Goal: Information Seeking & Learning: Learn about a topic

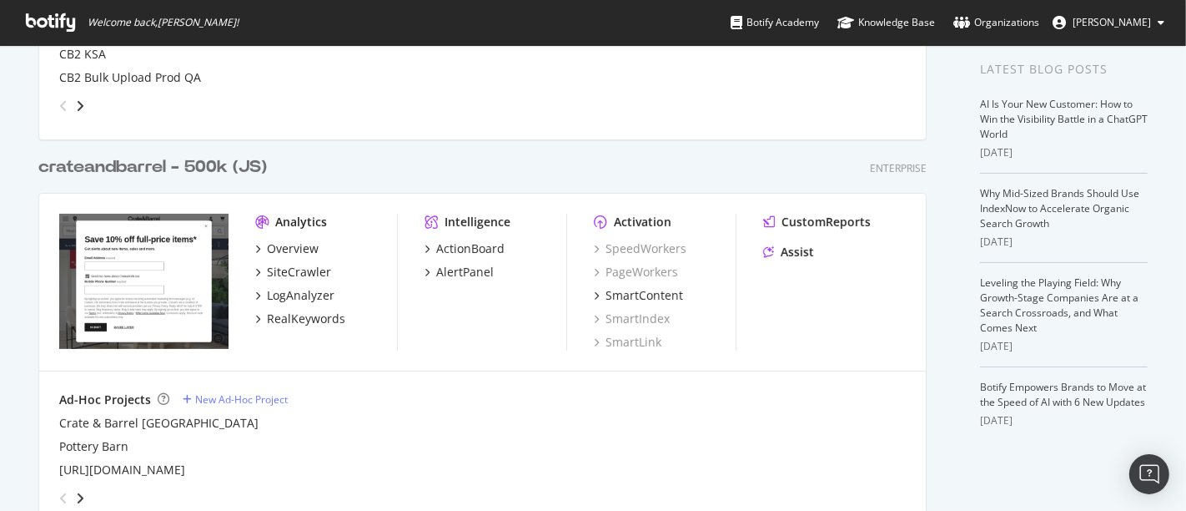
scroll to position [370, 0]
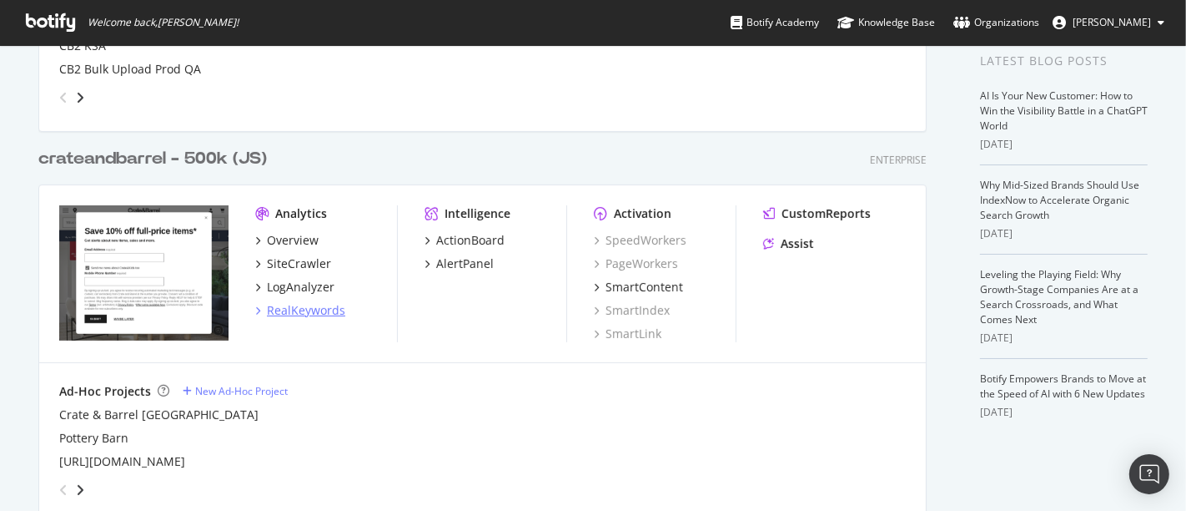
click at [312, 315] on div "RealKeywords" at bounding box center [306, 310] width 78 height 17
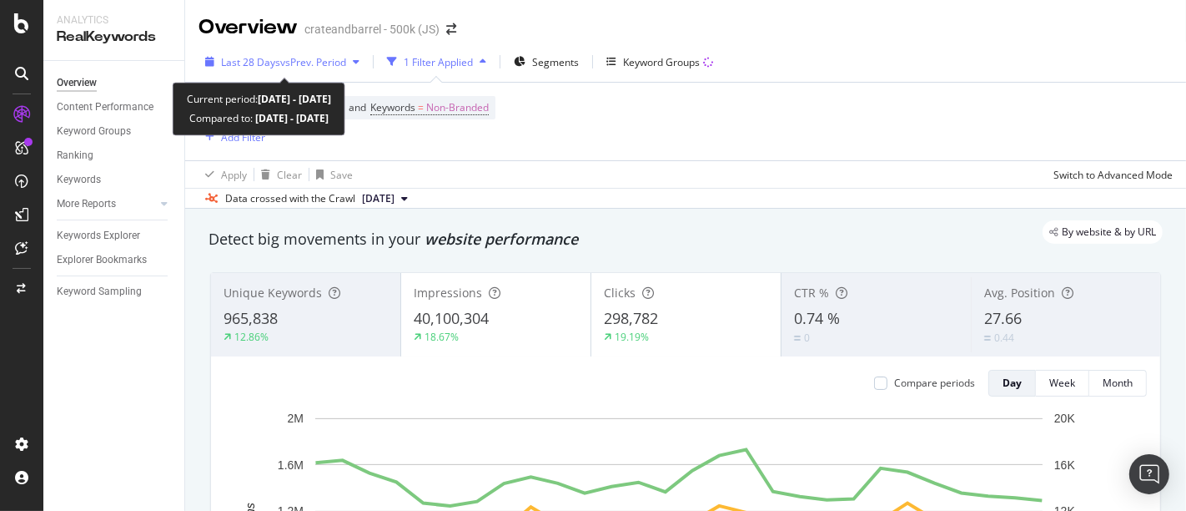
click at [327, 63] on span "vs Prev. Period" at bounding box center [313, 62] width 66 height 14
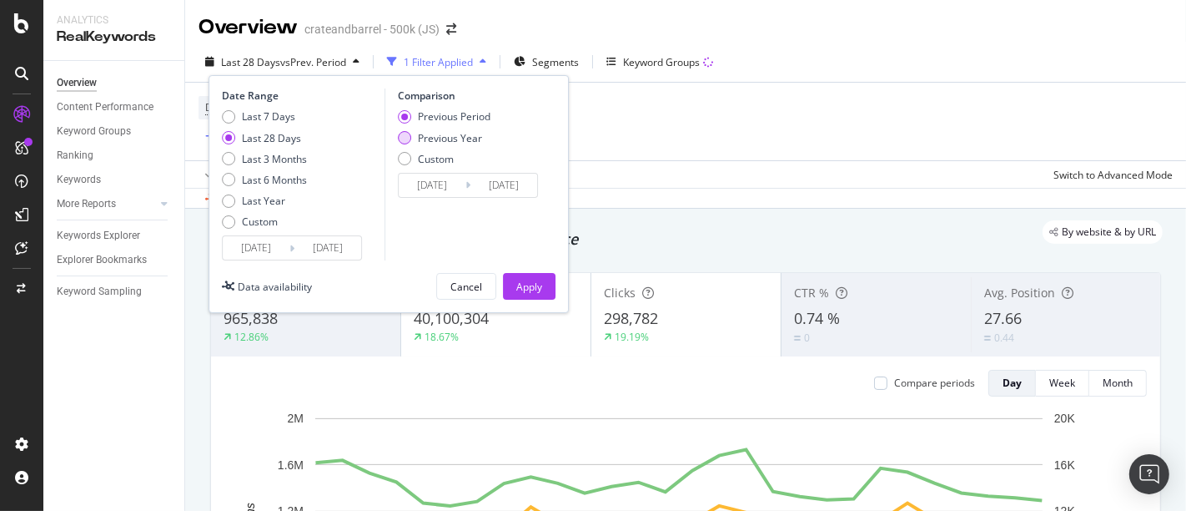
click at [400, 138] on div "Previous Year" at bounding box center [404, 137] width 13 height 13
type input "[DATE]"
click at [542, 287] on button "Apply" at bounding box center [529, 286] width 53 height 27
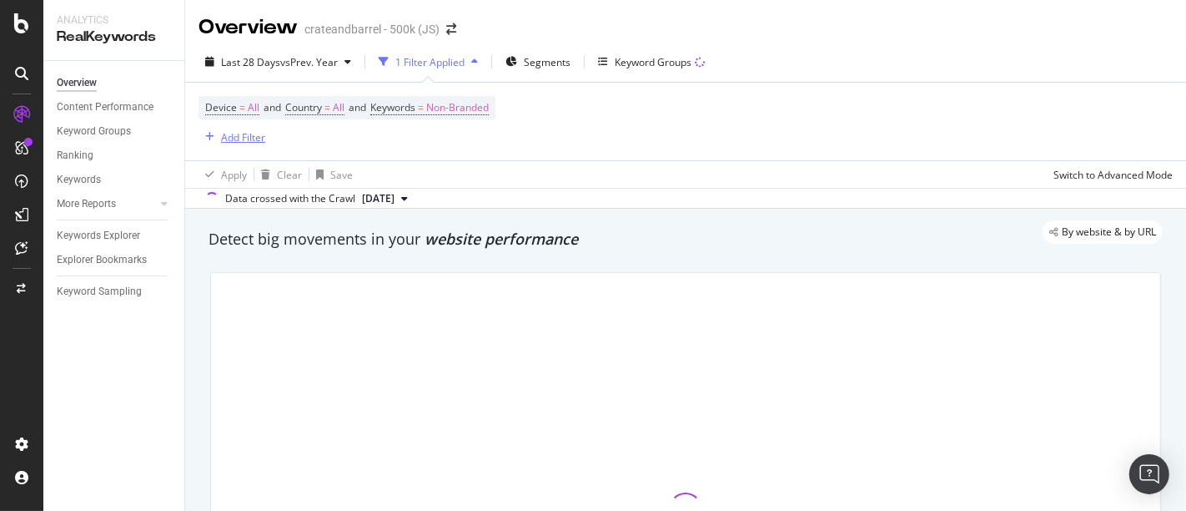
click at [248, 133] on div "Add Filter" at bounding box center [243, 137] width 44 height 14
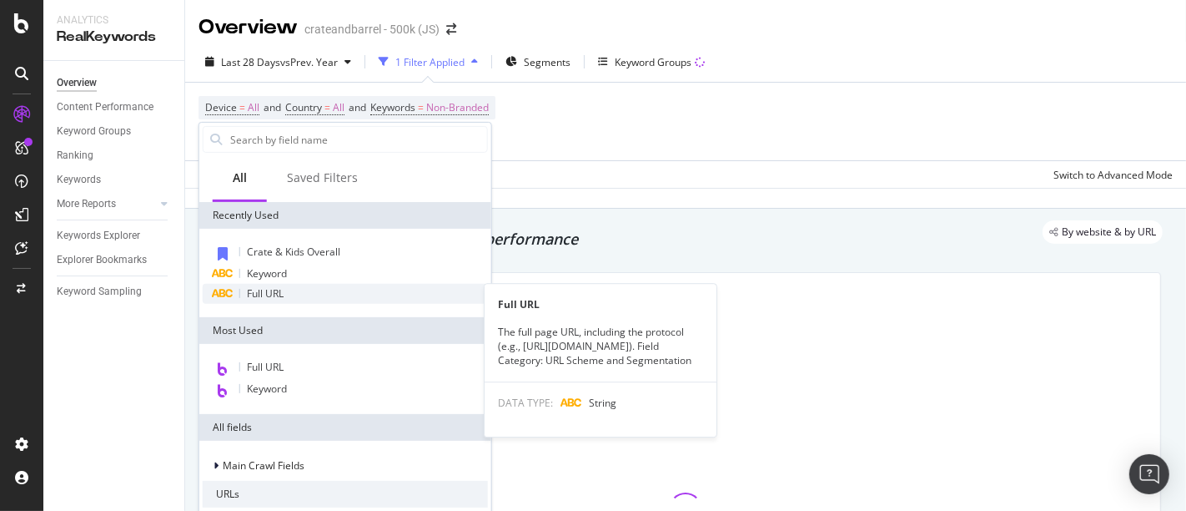
click at [310, 297] on div "Full URL" at bounding box center [345, 294] width 285 height 20
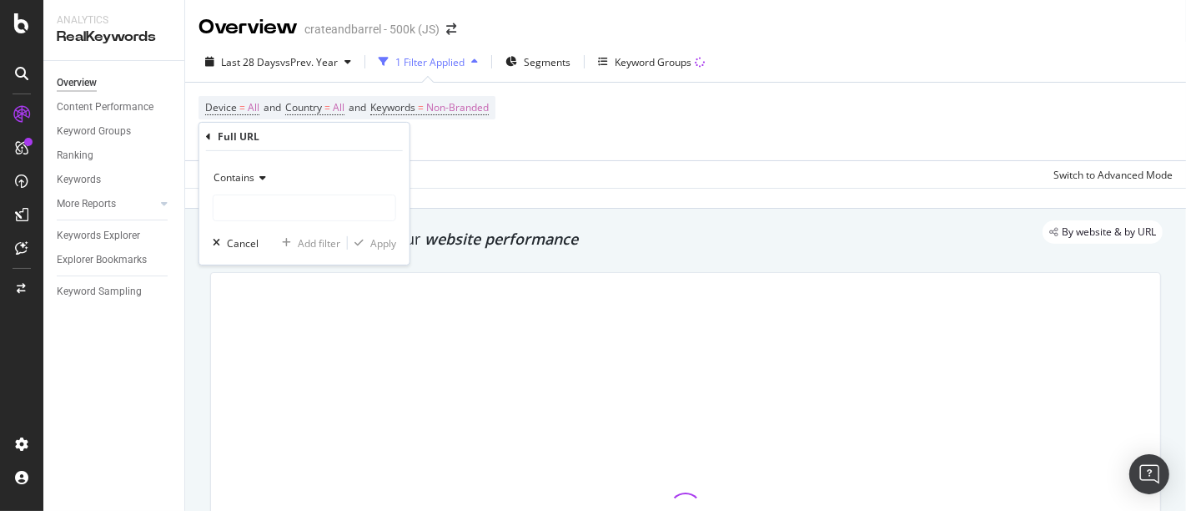
click at [259, 173] on icon at bounding box center [260, 178] width 12 height 10
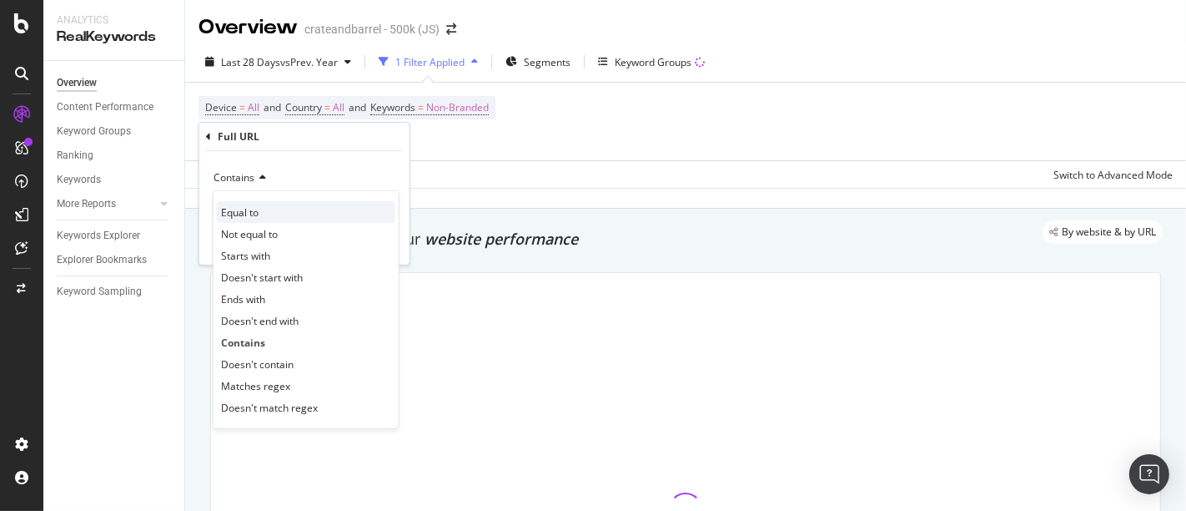
click at [264, 213] on div "Equal to" at bounding box center [306, 212] width 179 height 22
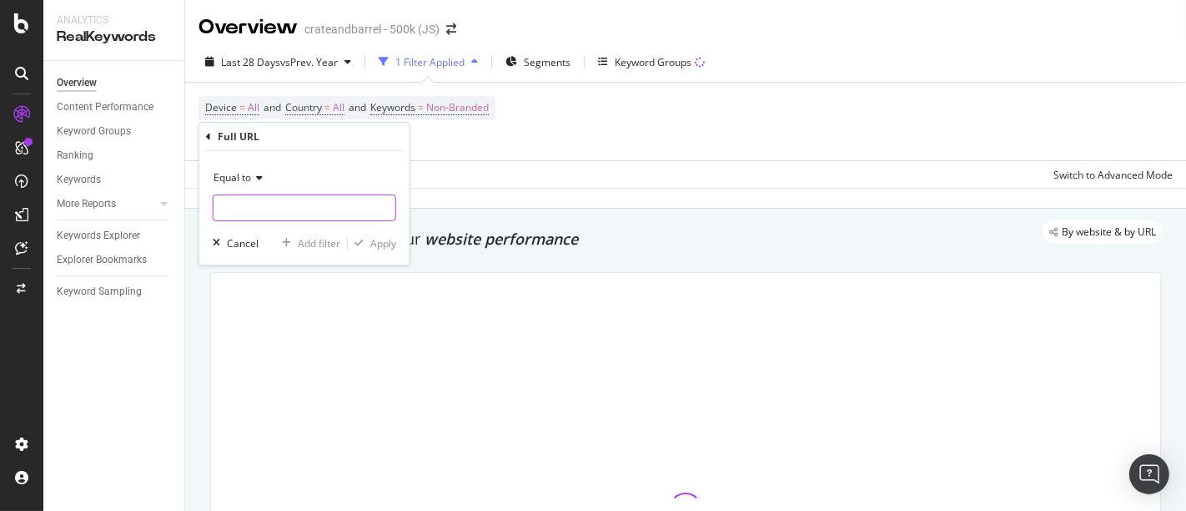
click at [275, 207] on input "text" at bounding box center [305, 207] width 182 height 27
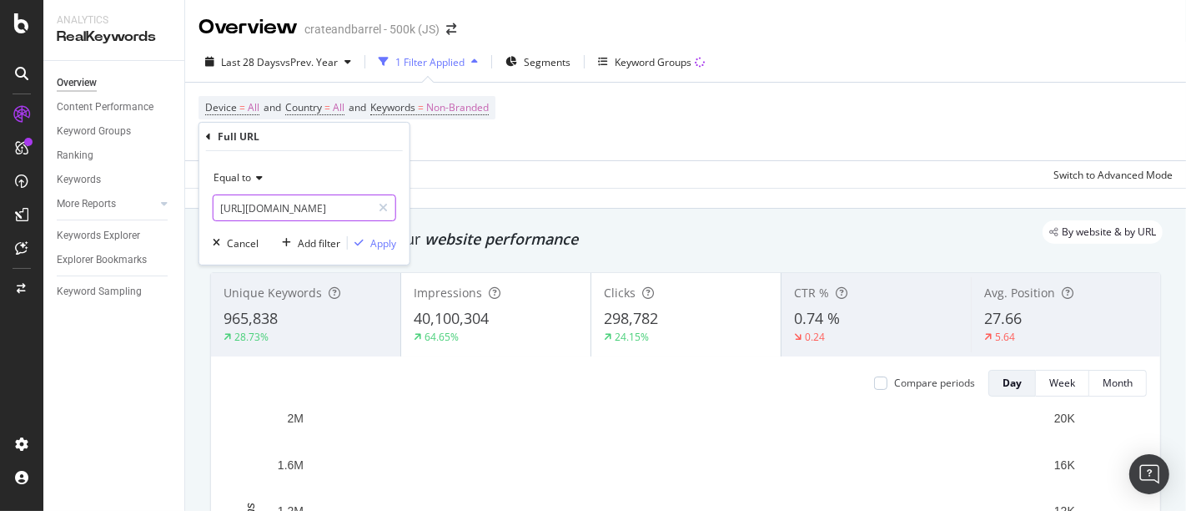
scroll to position [0, 64]
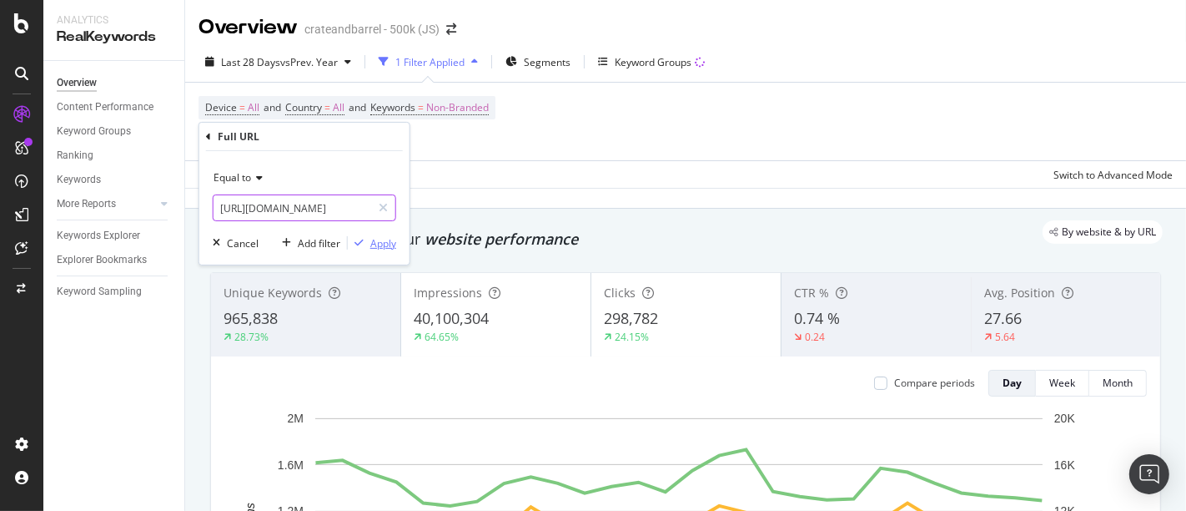
type input "[URL][DOMAIN_NAME]"
click at [381, 237] on div "Apply" at bounding box center [383, 242] width 26 height 14
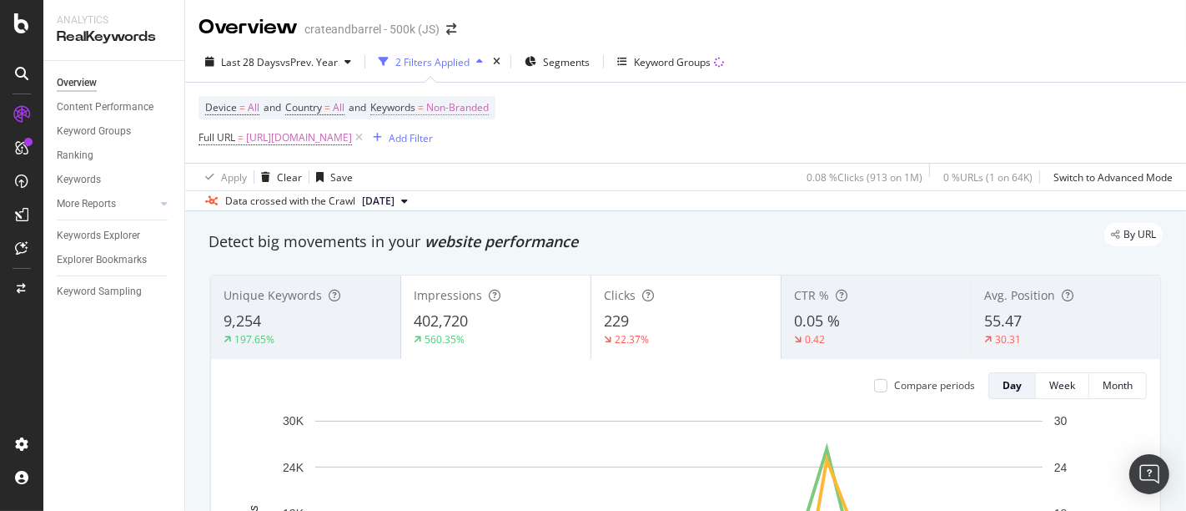
click at [474, 110] on span "Non-Branded" at bounding box center [457, 107] width 63 height 23
click at [468, 143] on div "button" at bounding box center [474, 146] width 20 height 10
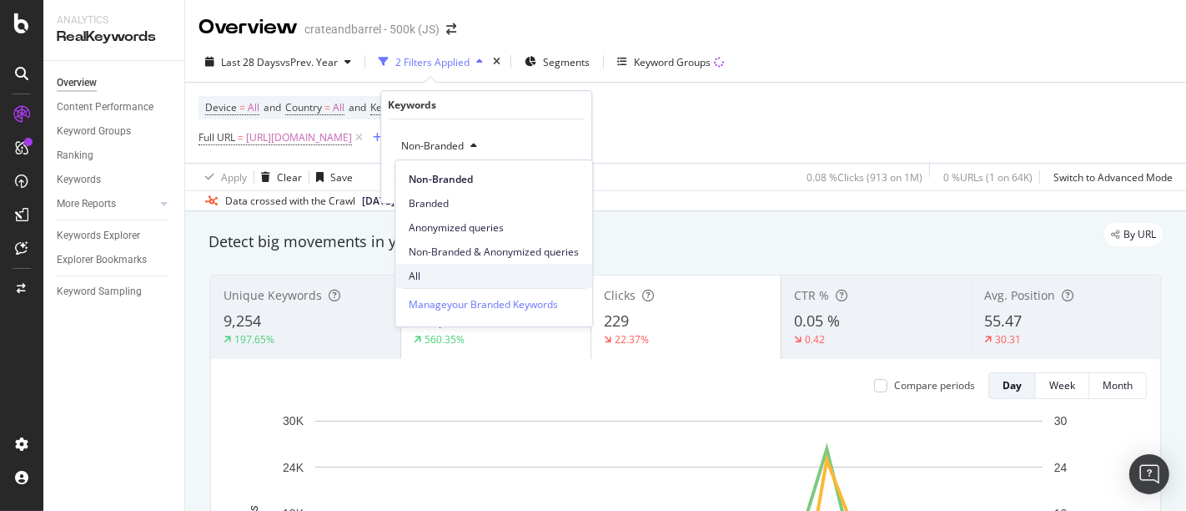
click at [433, 269] on span "All" at bounding box center [494, 276] width 170 height 15
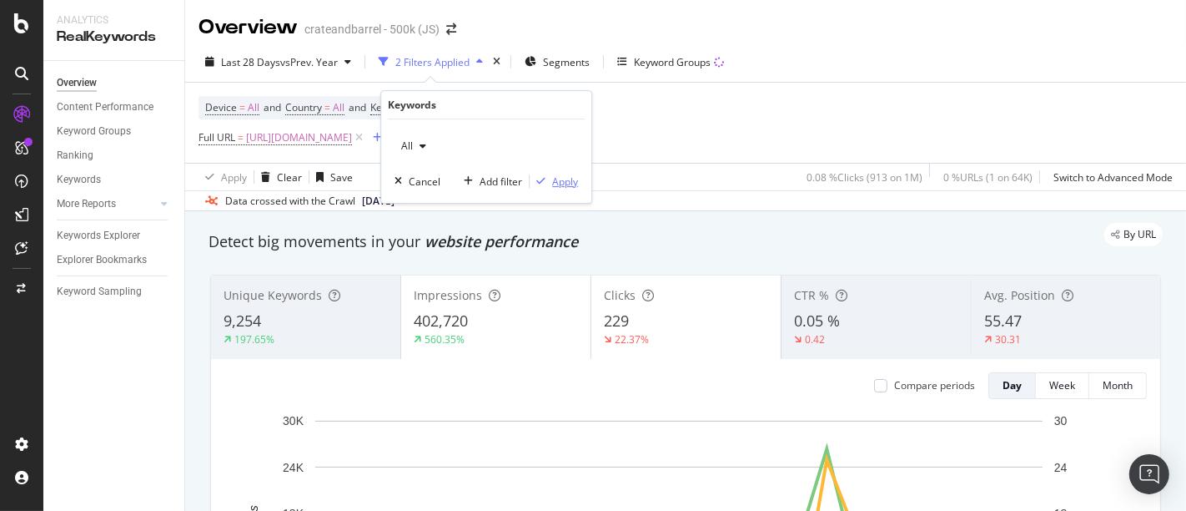
click at [562, 184] on div "Apply" at bounding box center [565, 181] width 26 height 14
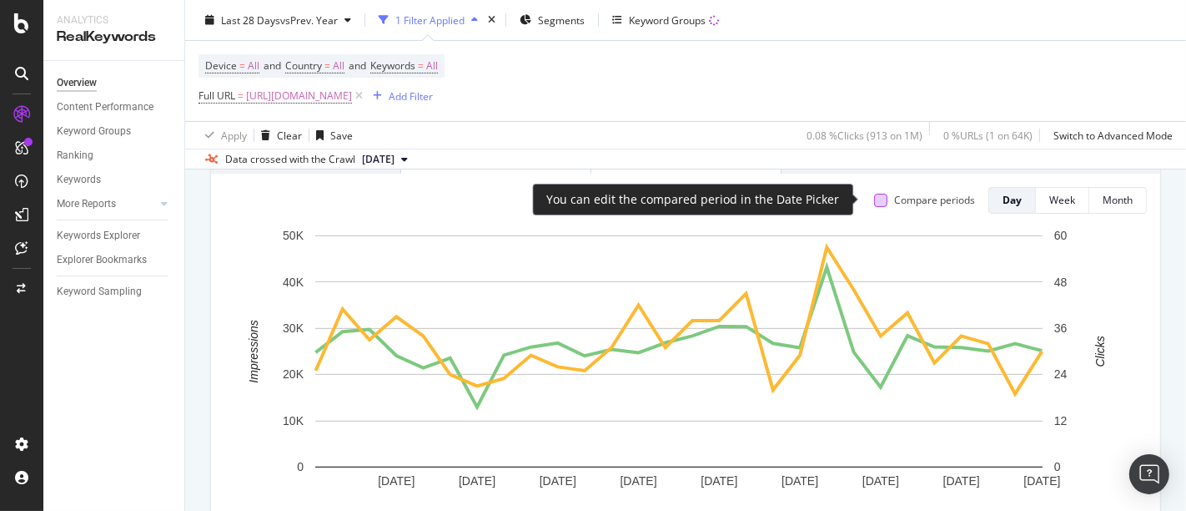
click at [874, 199] on div at bounding box center [880, 200] width 13 height 13
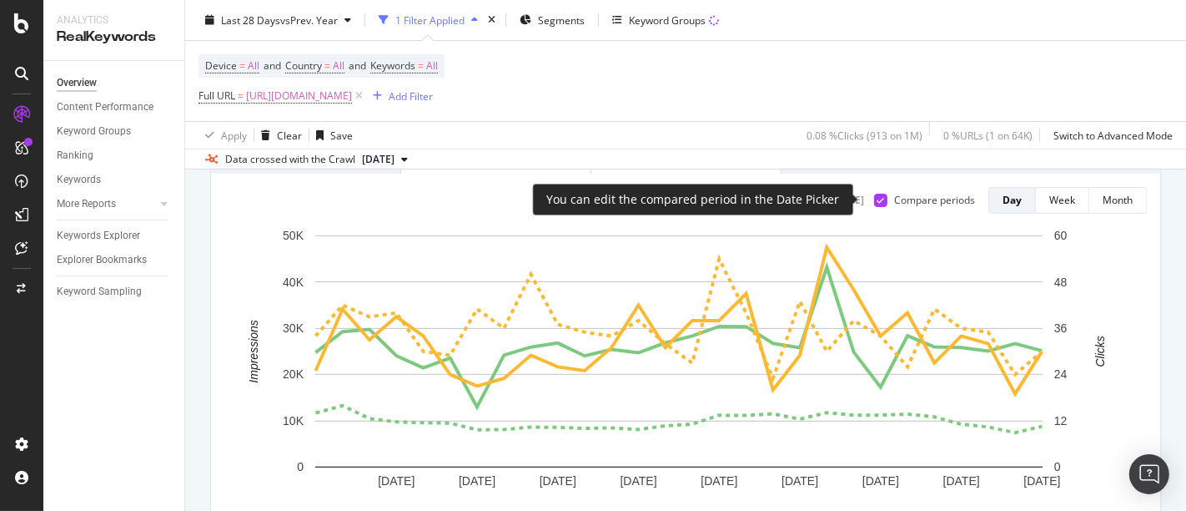
click at [874, 196] on div at bounding box center [880, 200] width 13 height 13
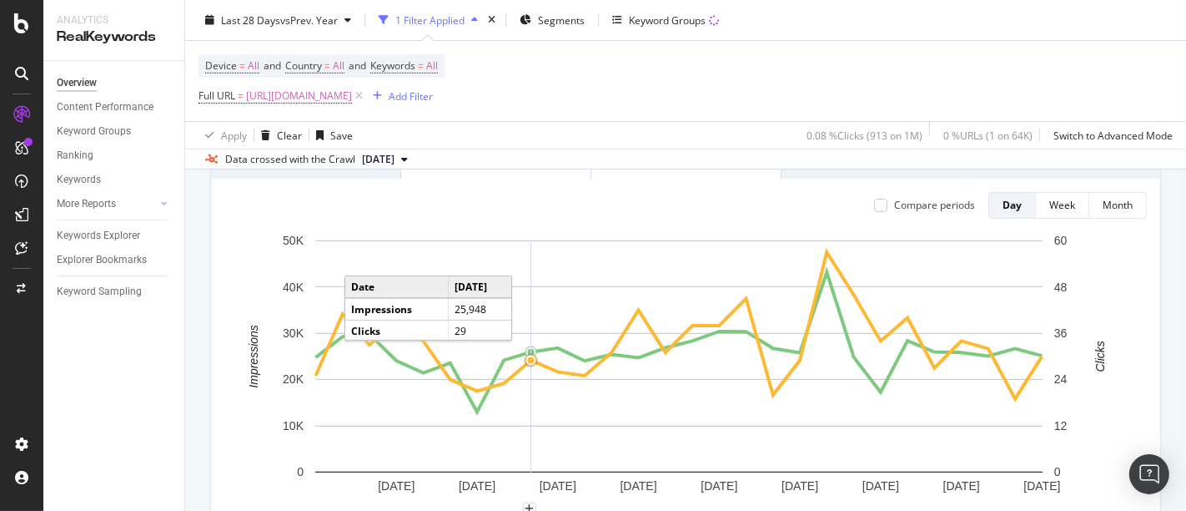
scroll to position [0, 0]
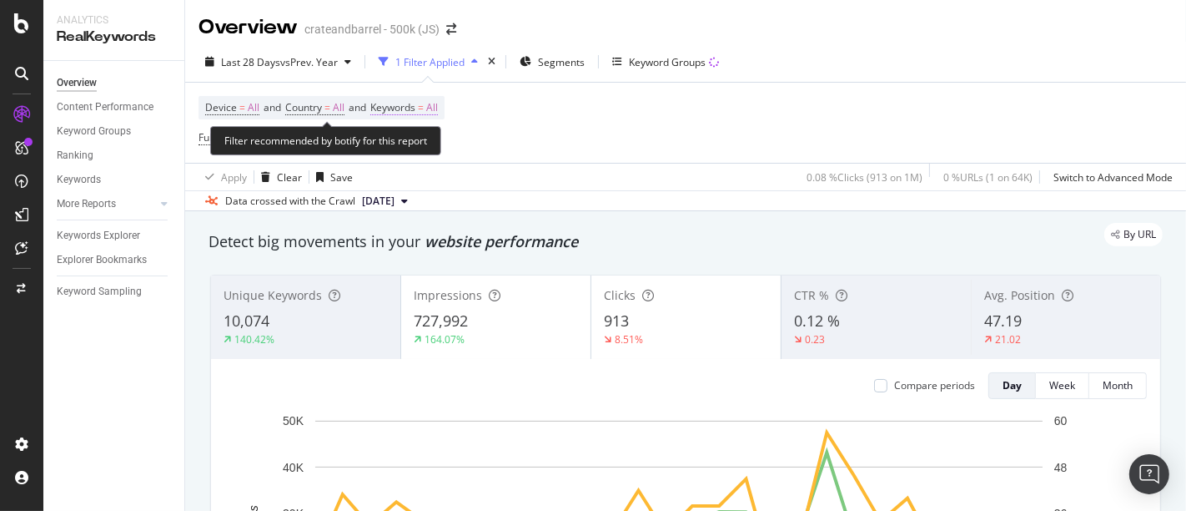
click at [438, 107] on span "All" at bounding box center [432, 107] width 12 height 23
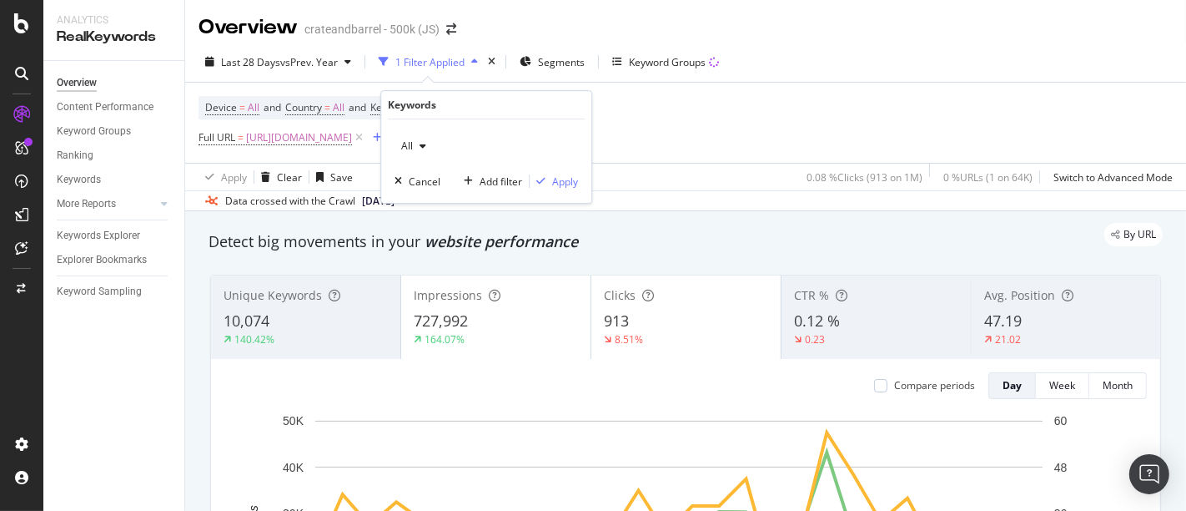
click at [422, 144] on icon "button" at bounding box center [423, 146] width 7 height 10
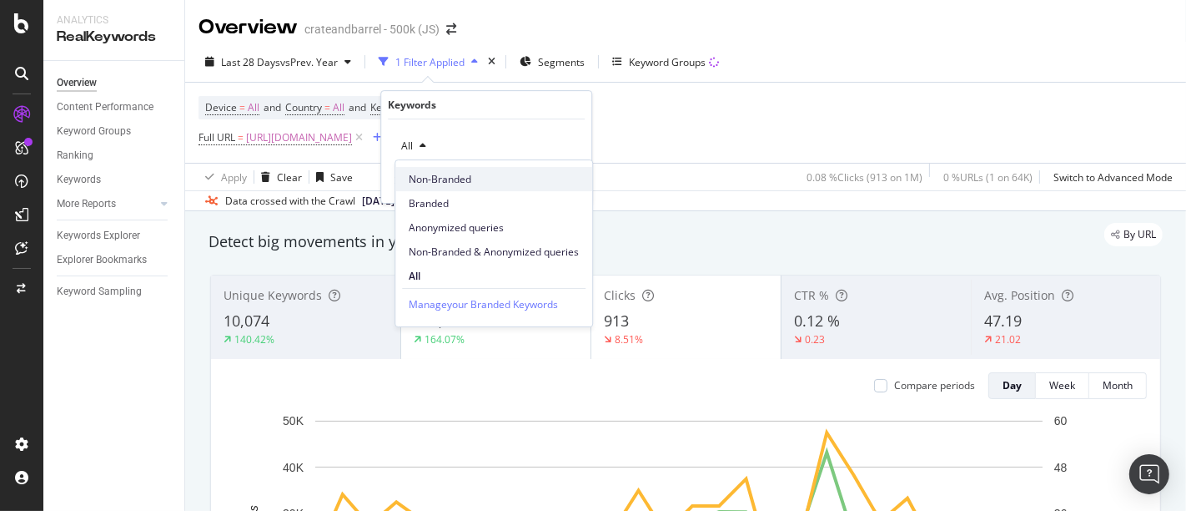
click at [431, 179] on span "Non-Branded" at bounding box center [494, 179] width 170 height 15
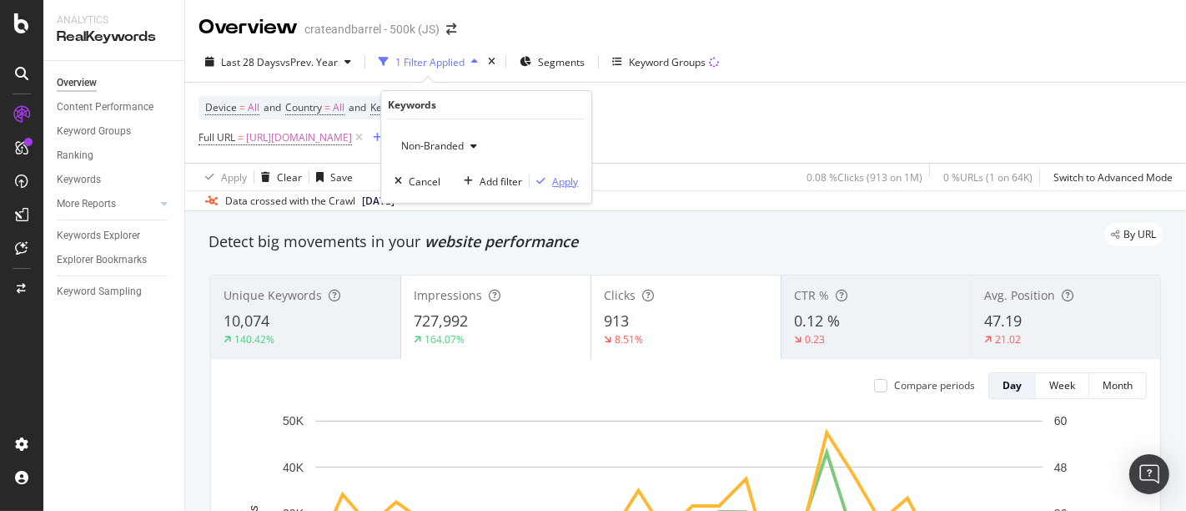
click at [558, 185] on div "Apply" at bounding box center [565, 181] width 26 height 14
